Goal: Task Accomplishment & Management: Use online tool/utility

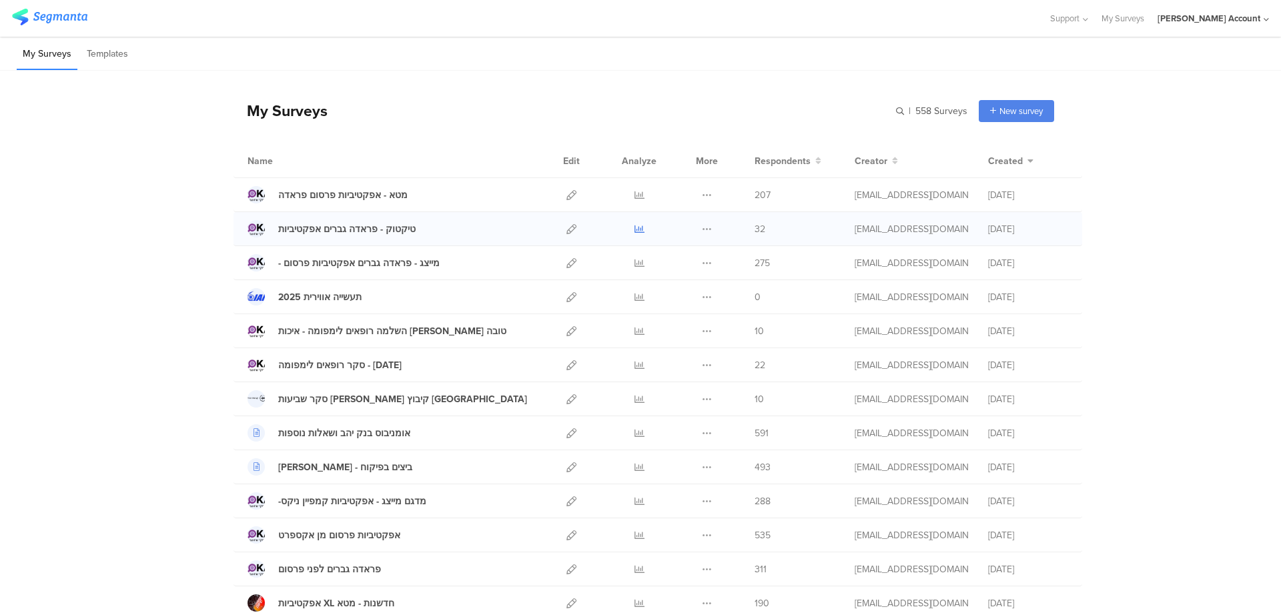
click at [637, 228] on icon at bounding box center [640, 229] width 10 height 10
click at [635, 192] on icon at bounding box center [640, 195] width 10 height 10
